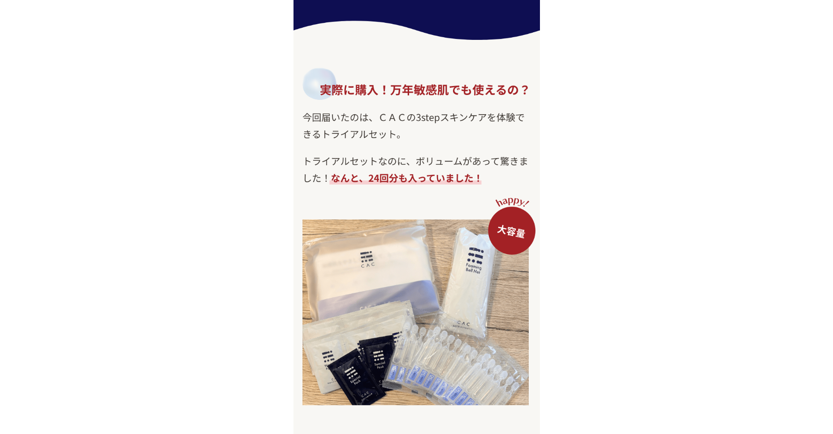
scroll to position [4234, 0]
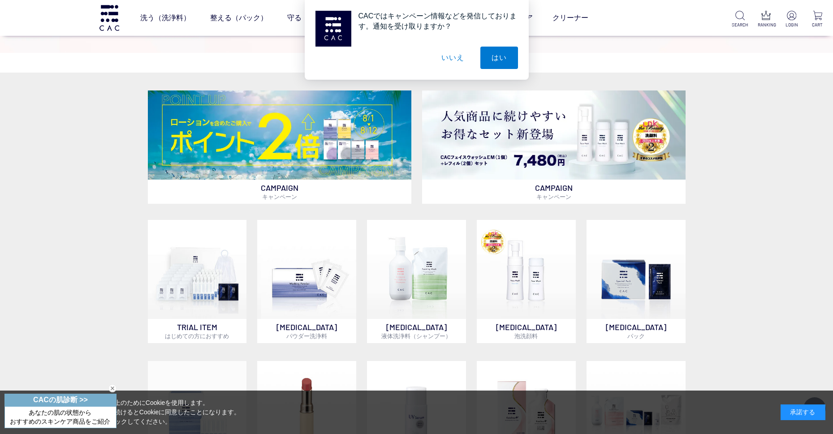
scroll to position [260, 0]
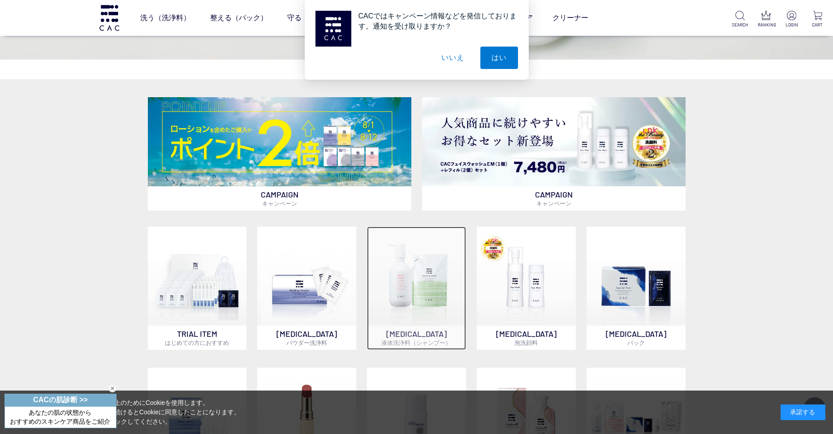
click at [408, 289] on img at bounding box center [416, 276] width 99 height 99
